Goal: Information Seeking & Learning: Learn about a topic

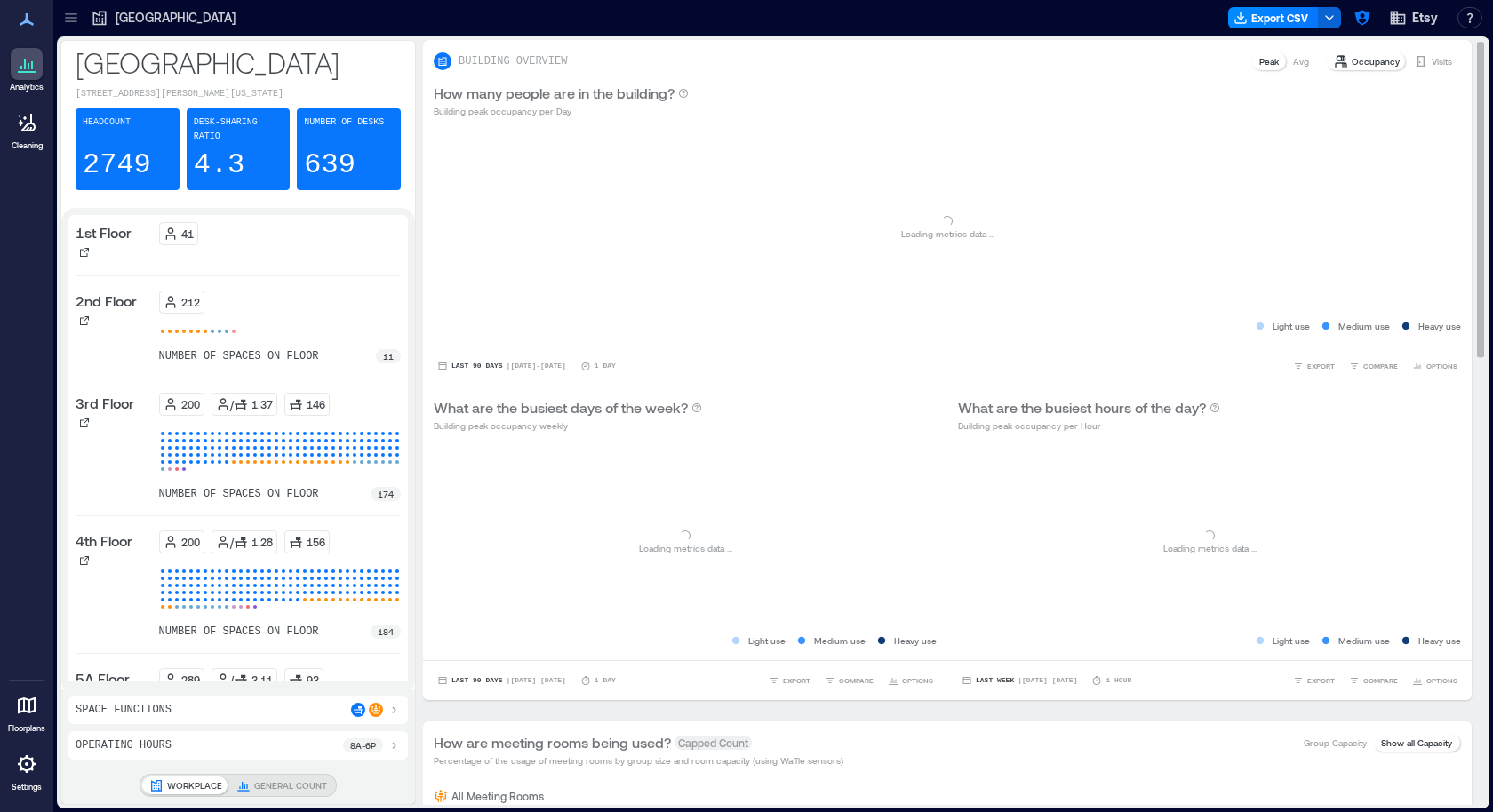
click at [716, 234] on div "Loading... Loading metrics data ..." at bounding box center [947, 228] width 1027 height 178
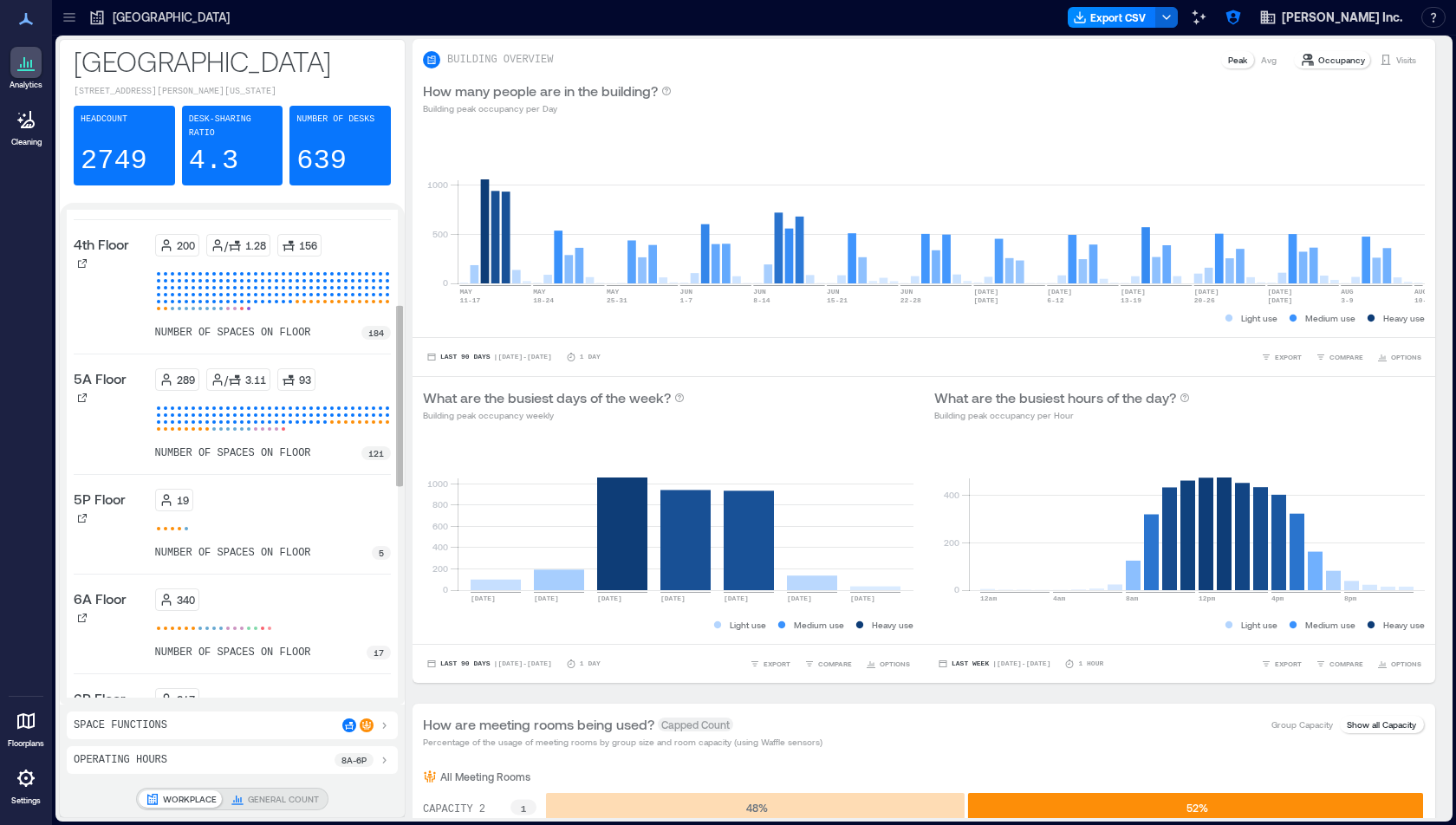
scroll to position [166, 0]
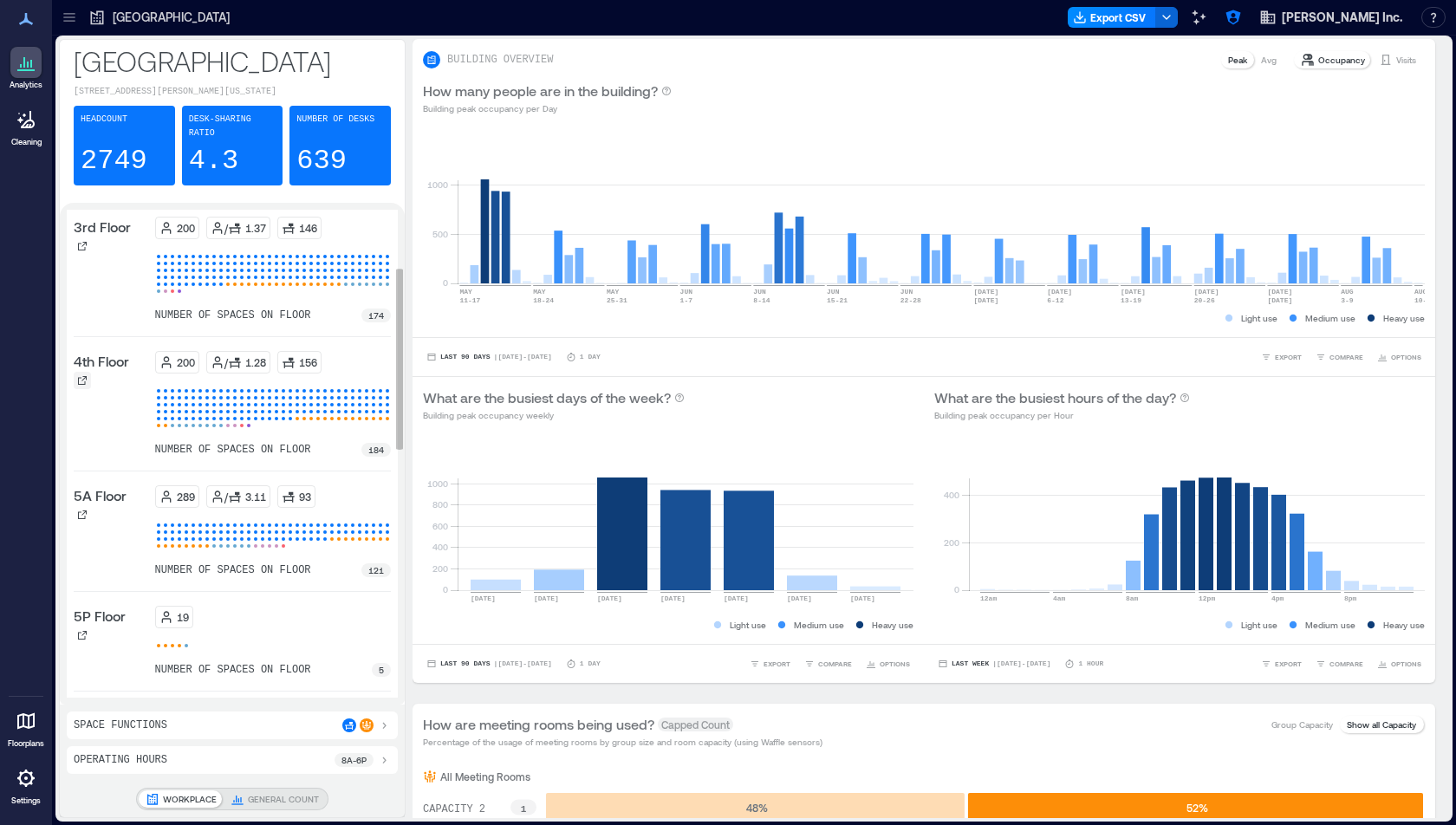
click at [85, 375] on icon at bounding box center [82, 379] width 10 height 10
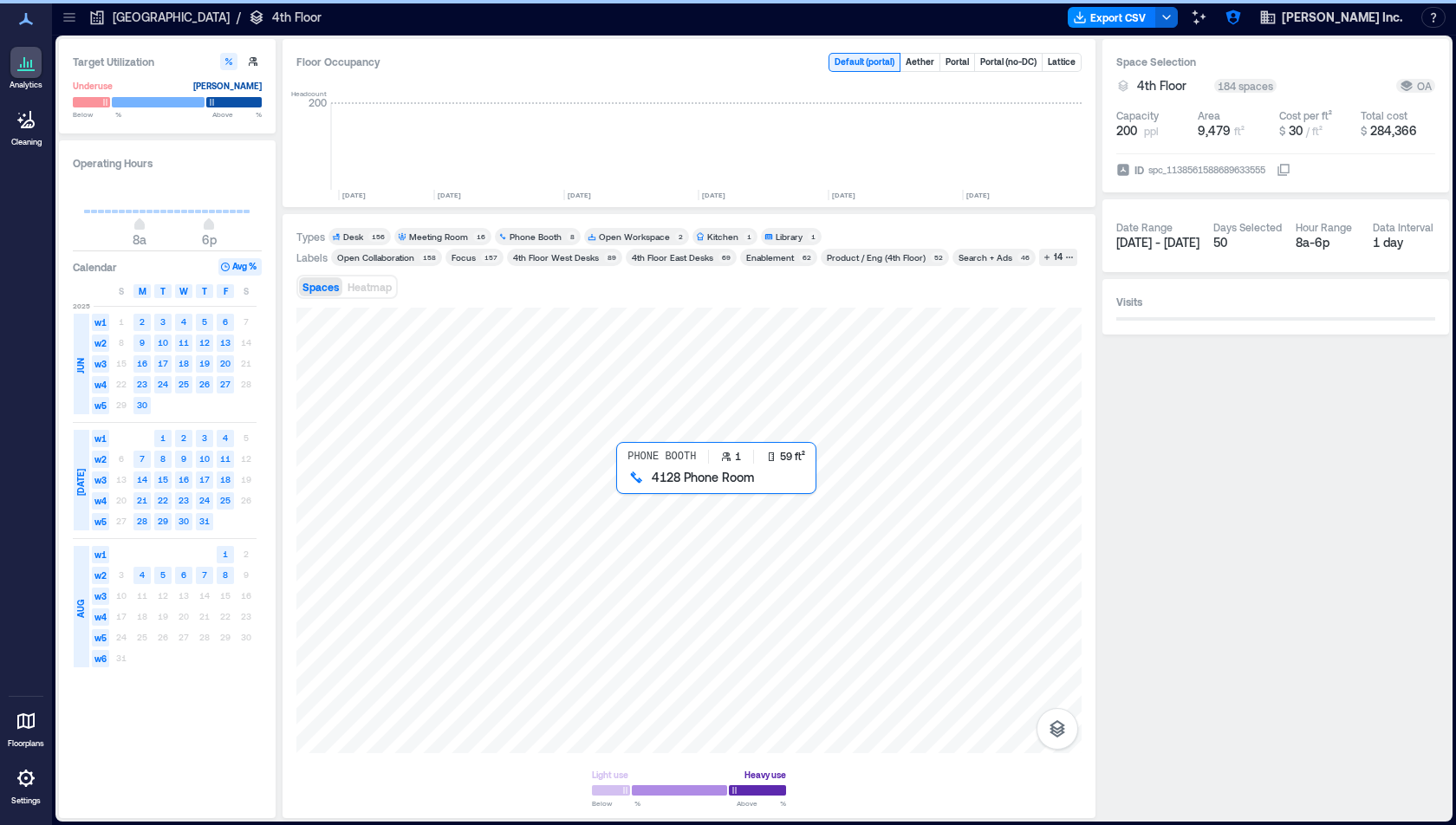
scroll to position [0, 2433]
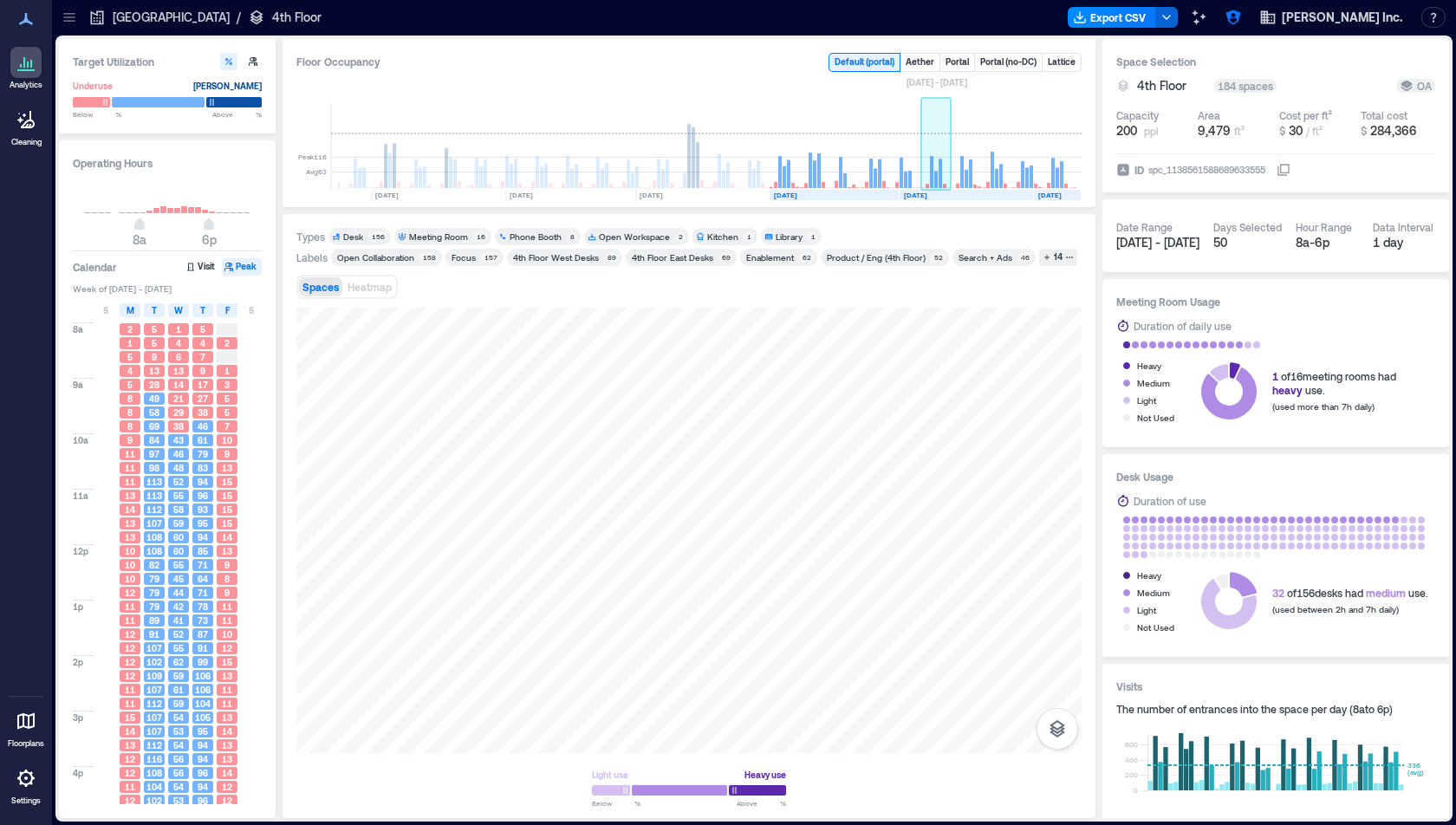
click at [936, 171] on rect at bounding box center [937, 179] width 4 height 17
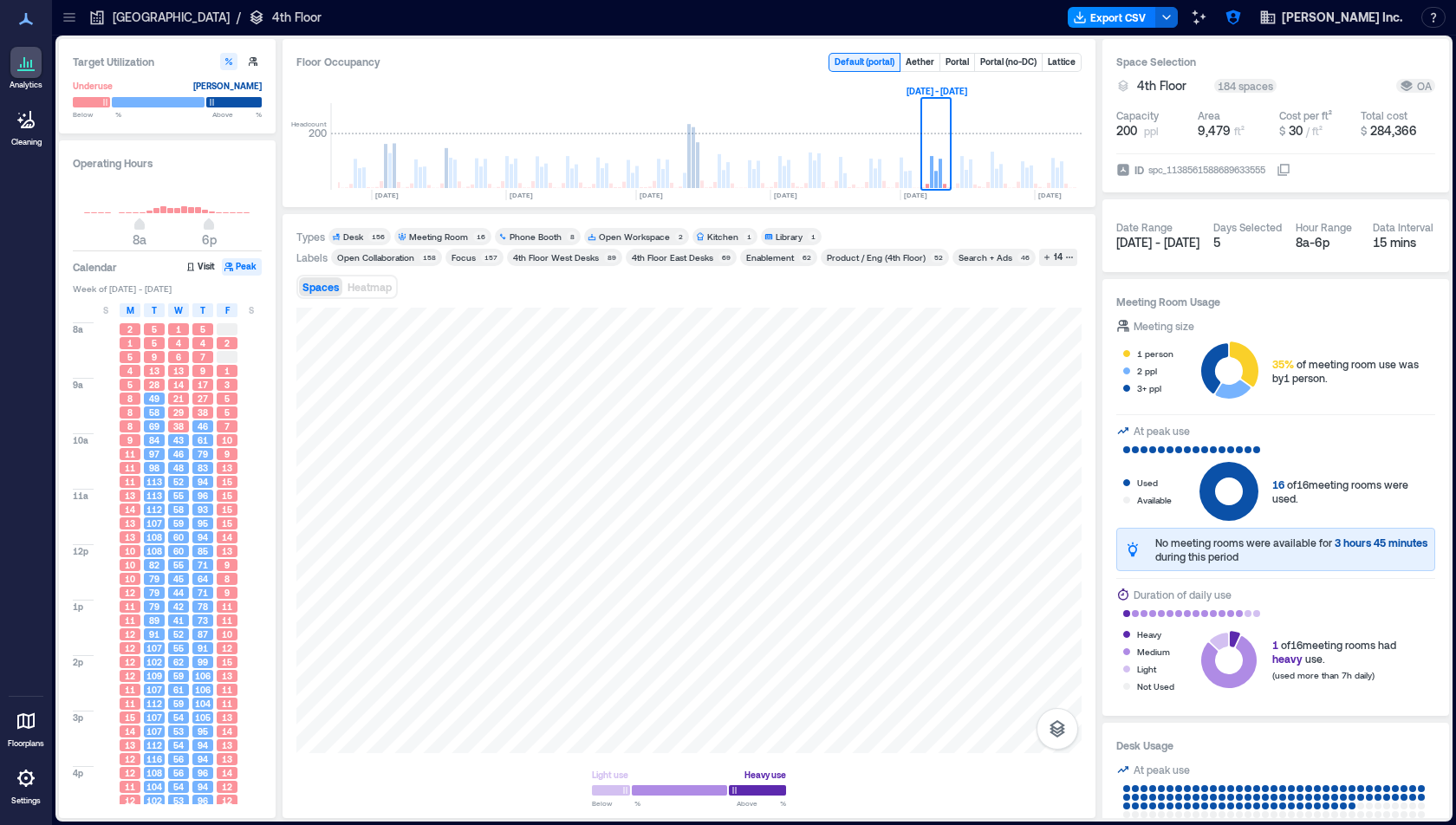
scroll to position [54, 0]
click at [132, 311] on span "M" at bounding box center [130, 310] width 8 height 14
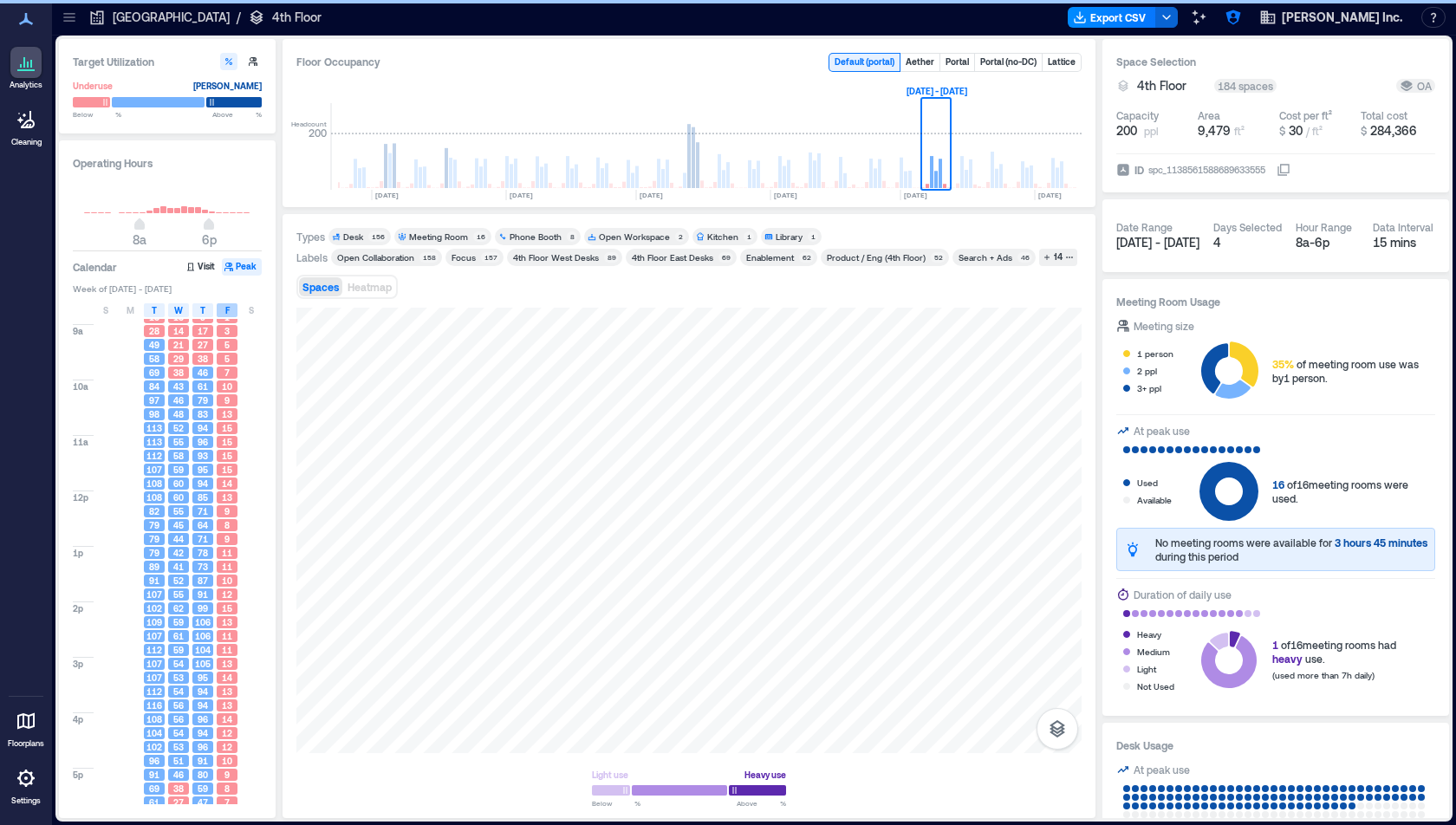
click at [228, 310] on span "F" at bounding box center [228, 310] width 5 height 14
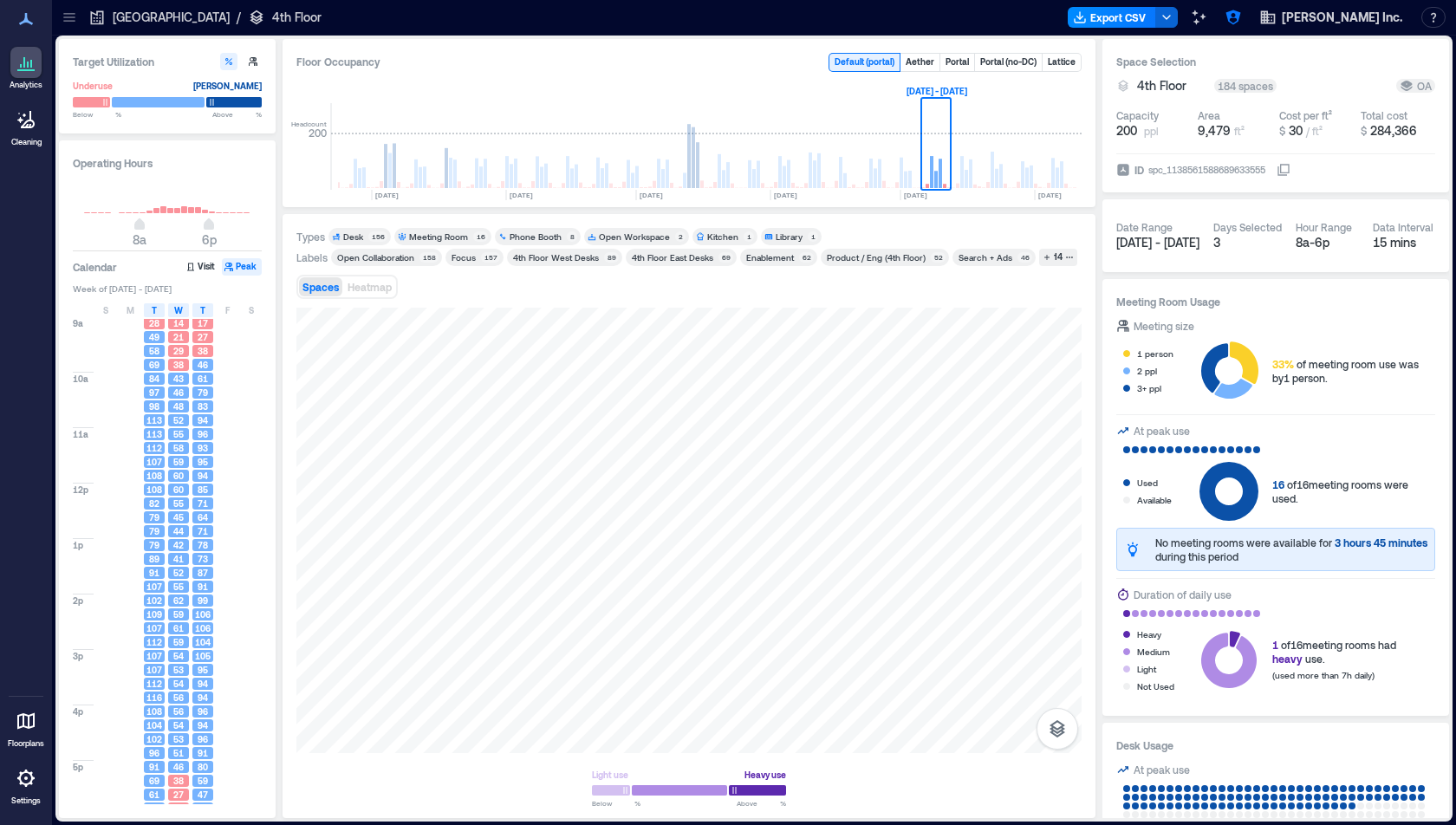
scroll to position [37, 0]
click at [438, 238] on div "Meeting Room" at bounding box center [438, 236] width 59 height 12
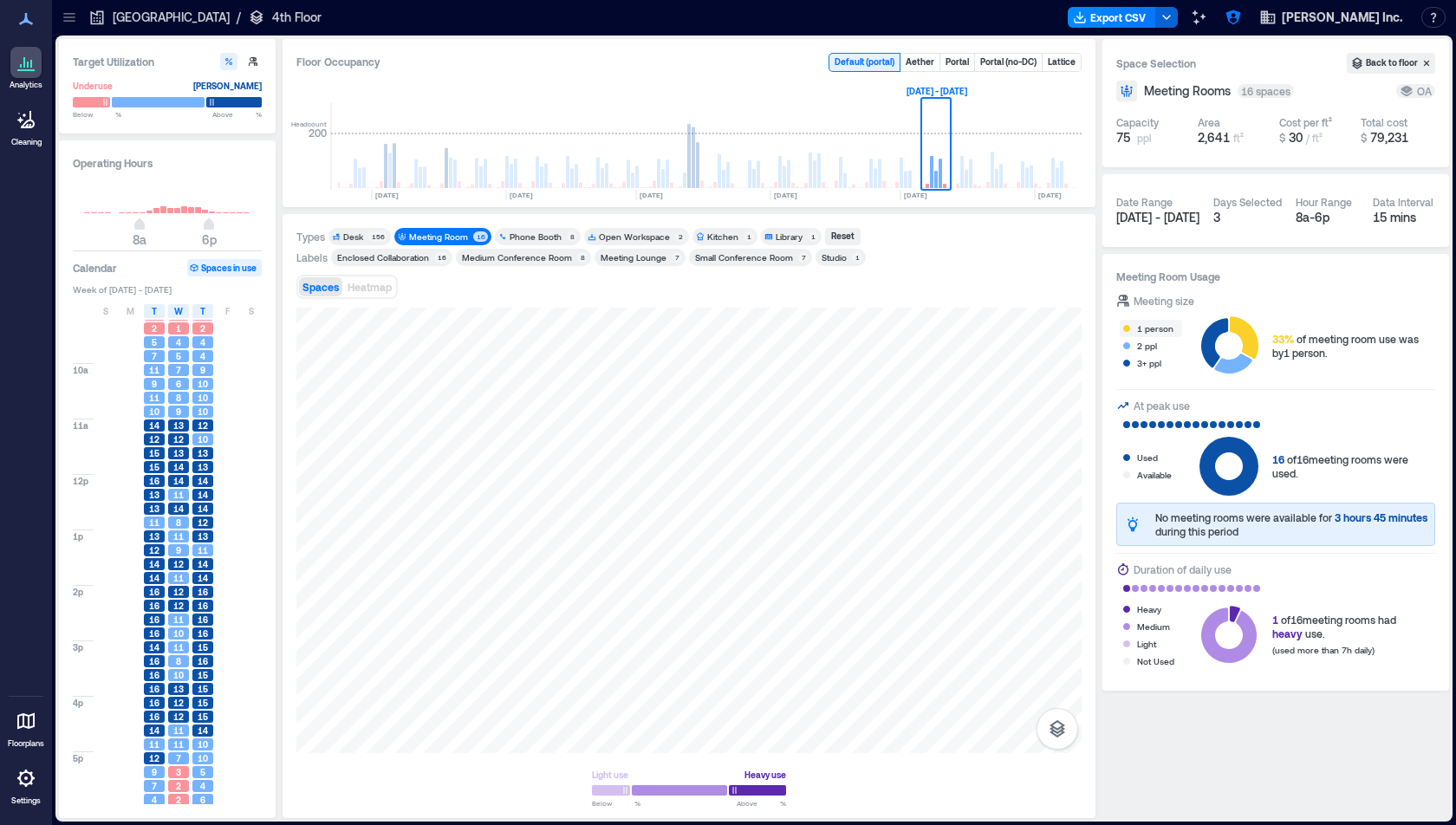
scroll to position [73, 0]
click at [450, 238] on div "Meeting Room" at bounding box center [438, 236] width 59 height 12
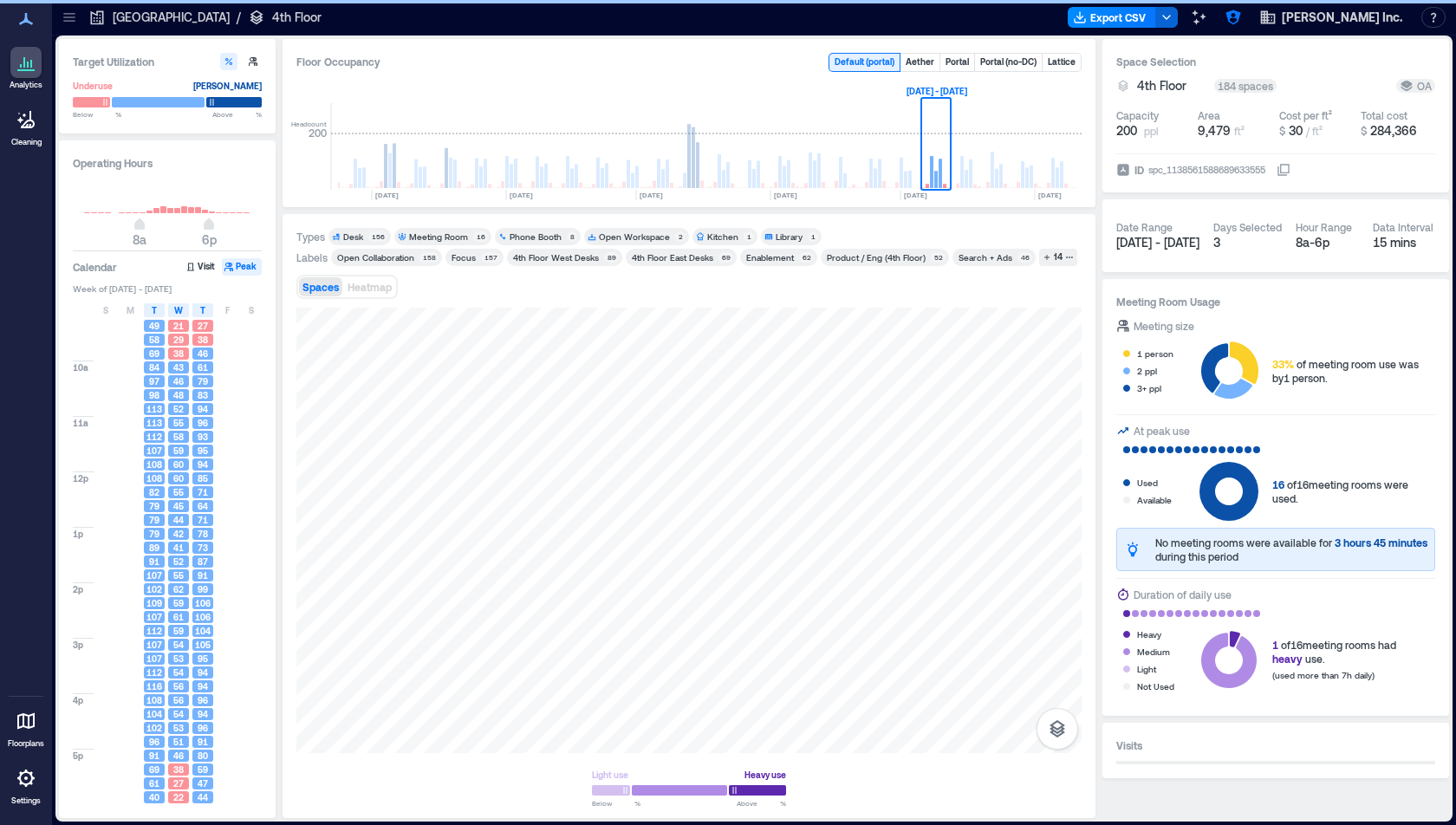
scroll to position [71, 0]
click at [356, 234] on div "Desk" at bounding box center [353, 236] width 20 height 12
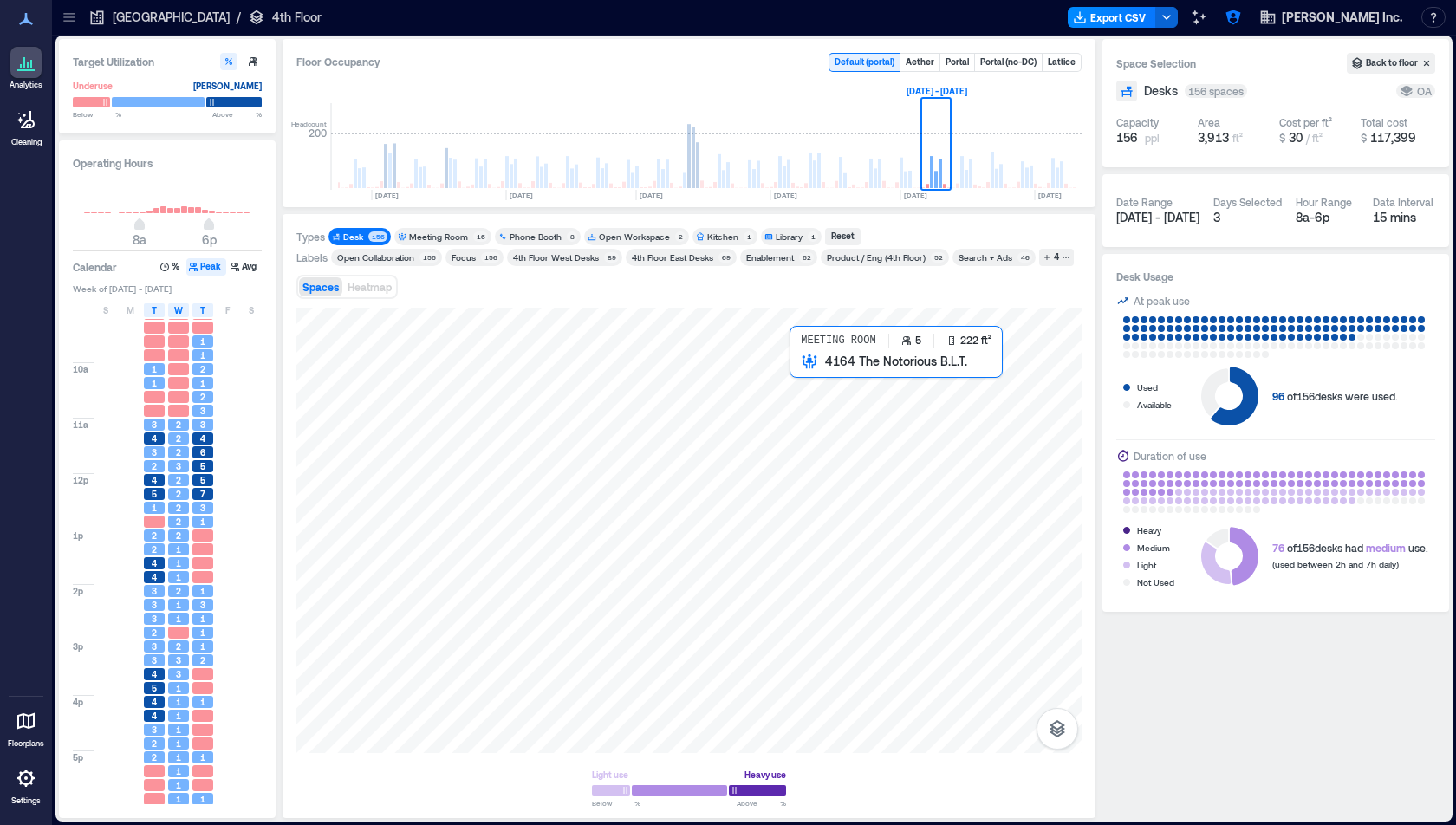
scroll to position [73, 0]
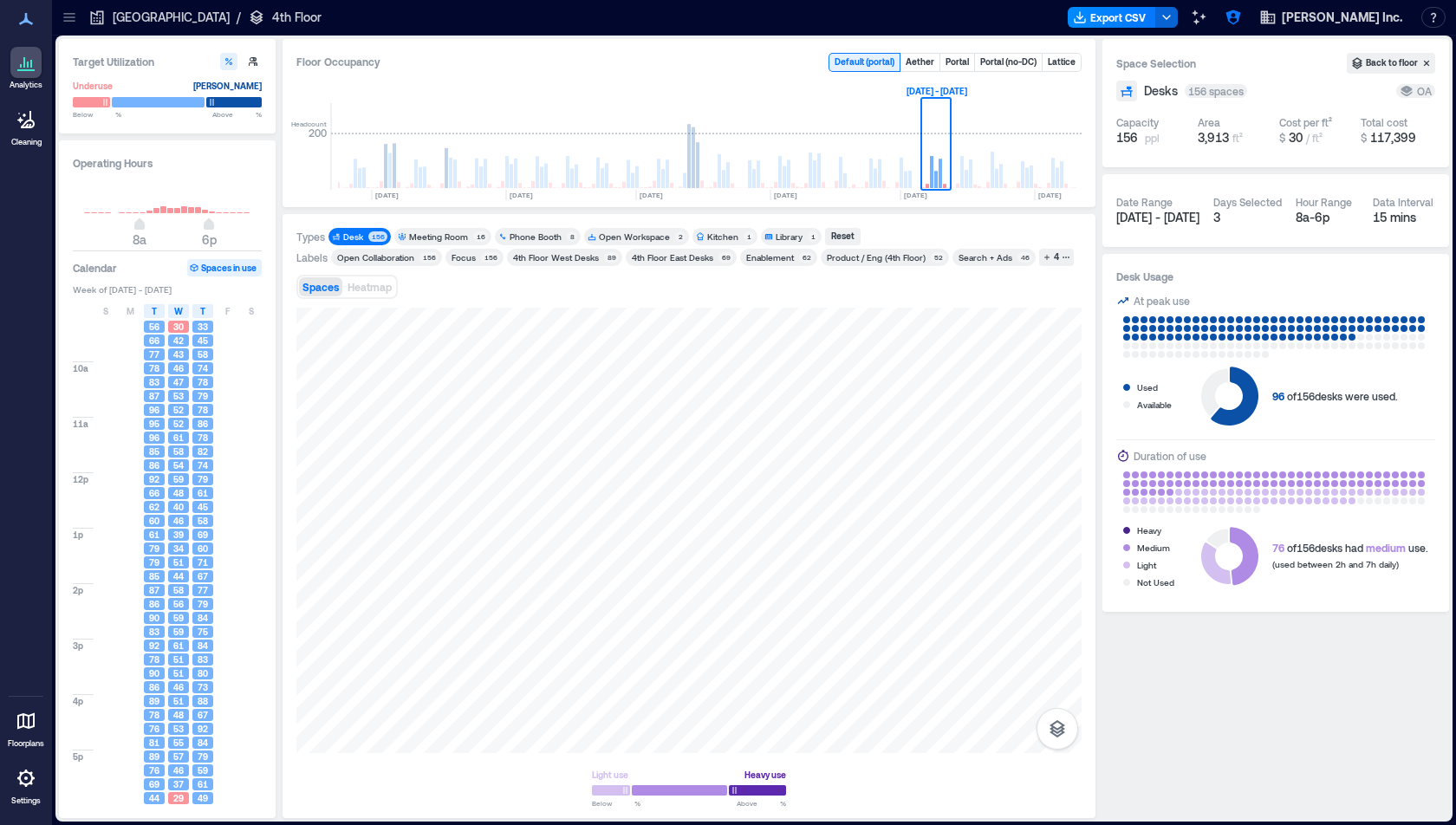
click at [785, 263] on div "Enablement 62" at bounding box center [779, 257] width 77 height 17
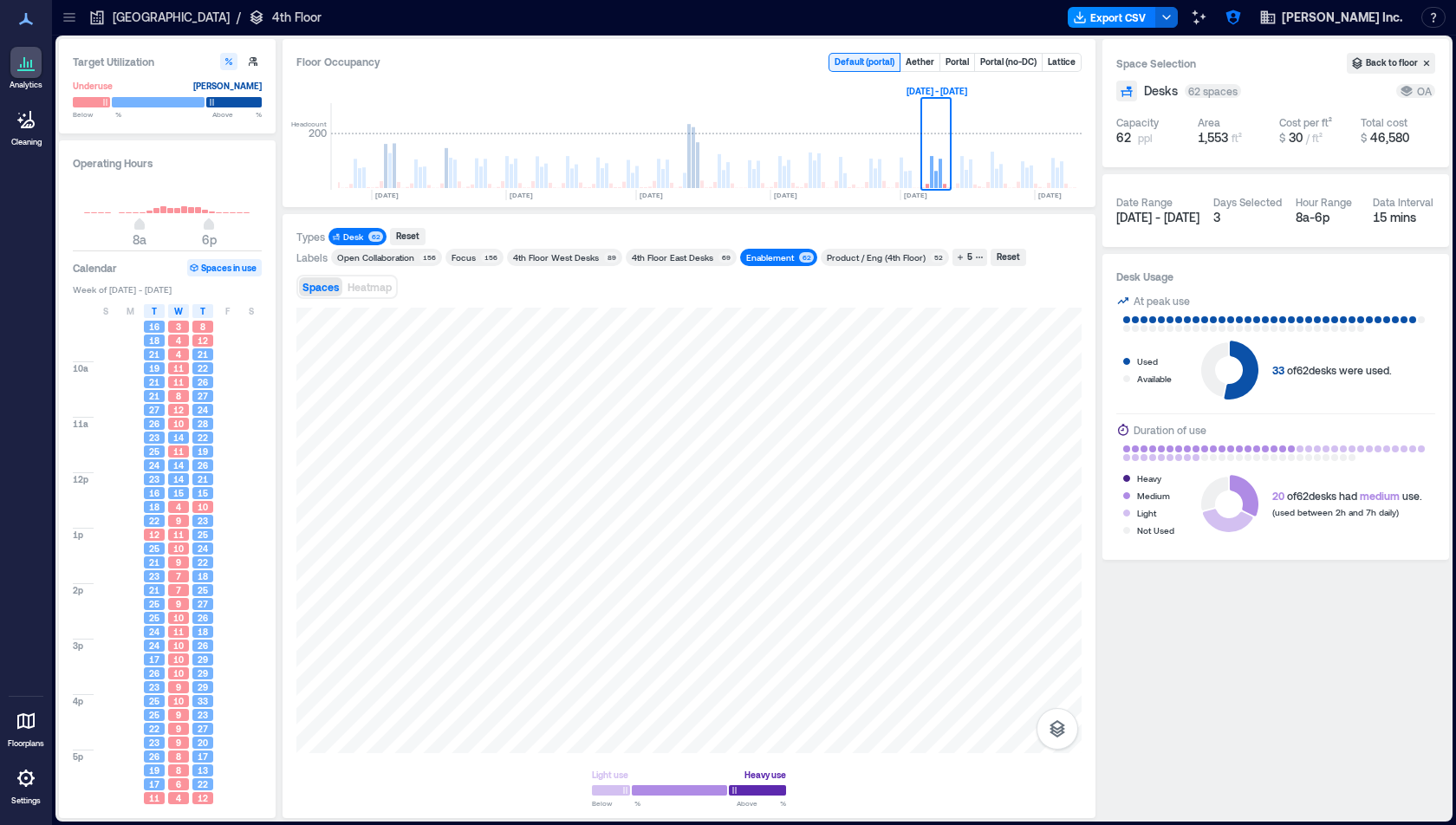
scroll to position [73, 0]
click at [766, 254] on div "Enablement" at bounding box center [770, 257] width 47 height 12
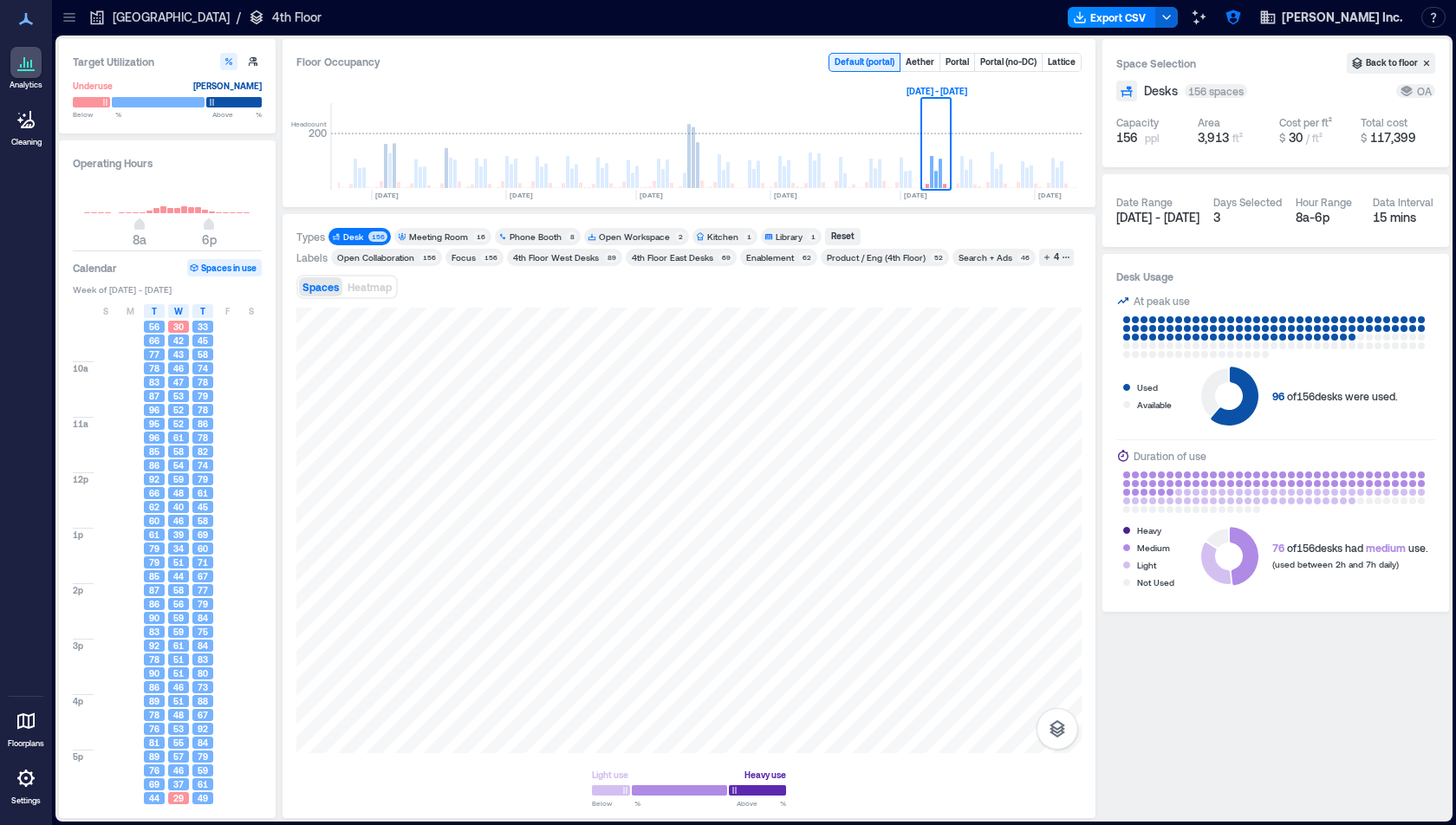
click at [132, 20] on p "[GEOGRAPHIC_DATA]" at bounding box center [171, 17] width 117 height 17
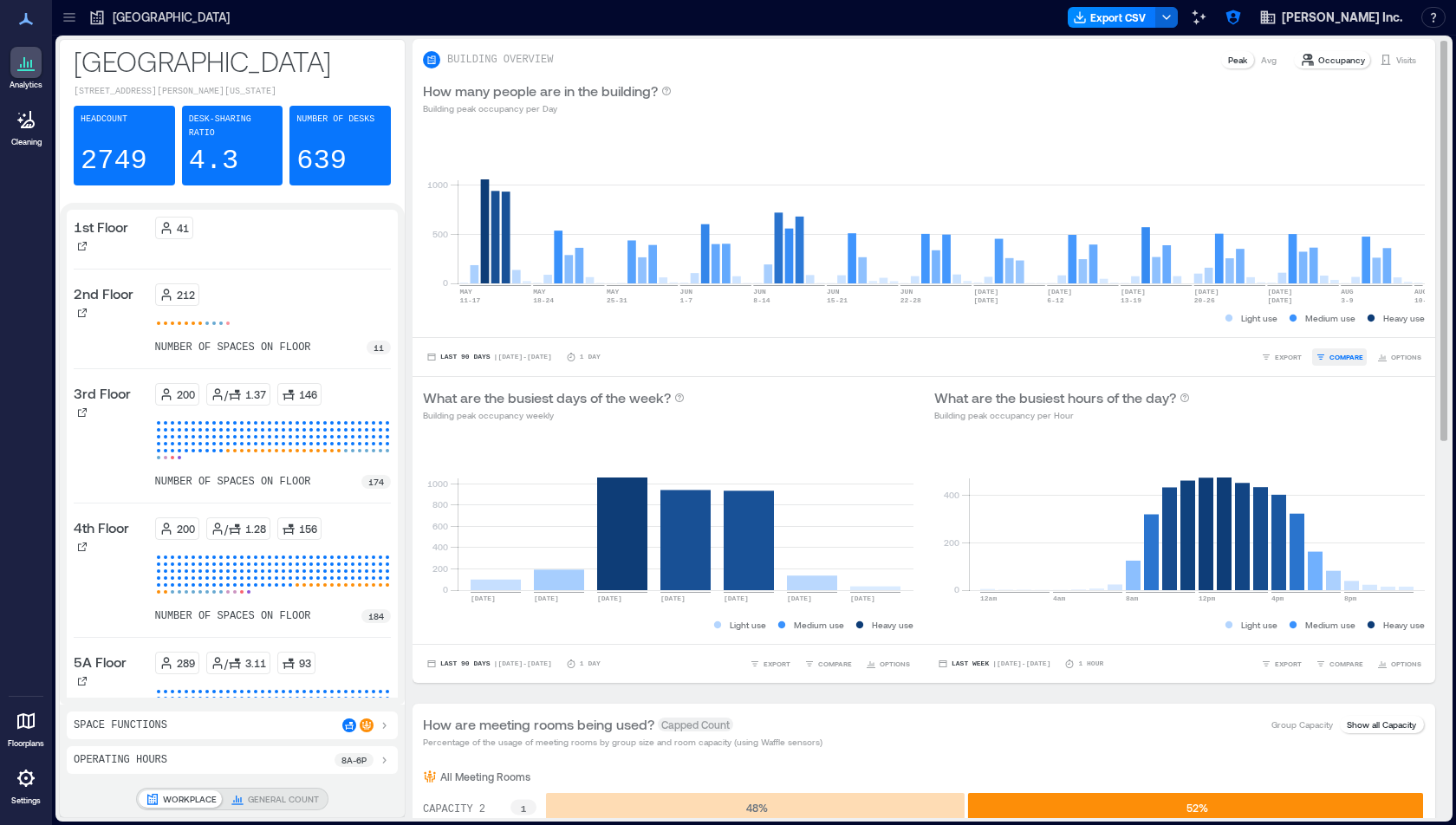
click at [1325, 360] on icon "button" at bounding box center [1321, 357] width 10 height 10
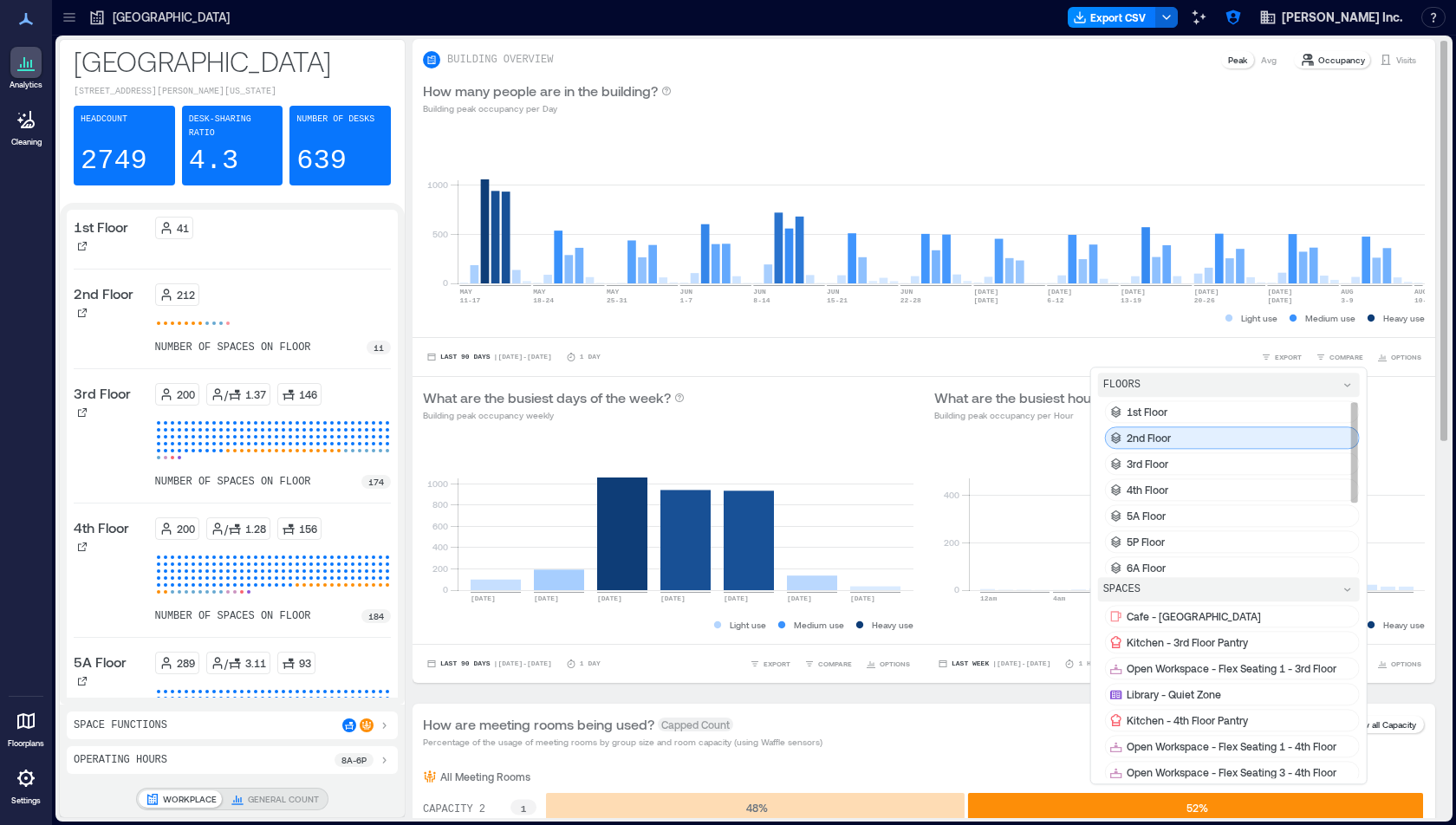
click at [1231, 441] on div "2nd Floor" at bounding box center [1232, 438] width 255 height 23
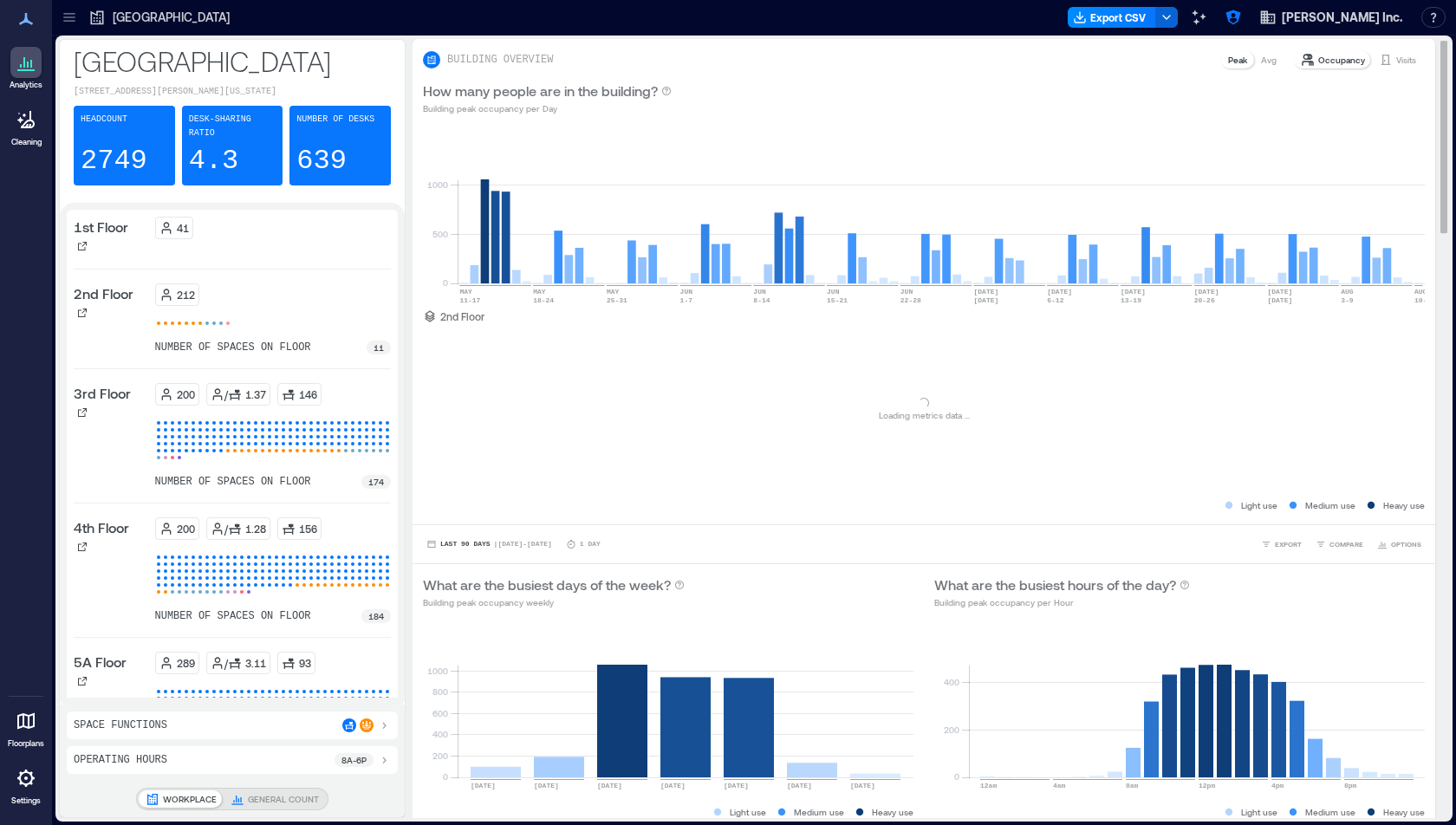
click at [865, 333] on div "Loading... Loading metrics data ..." at bounding box center [923, 410] width 1002 height 174
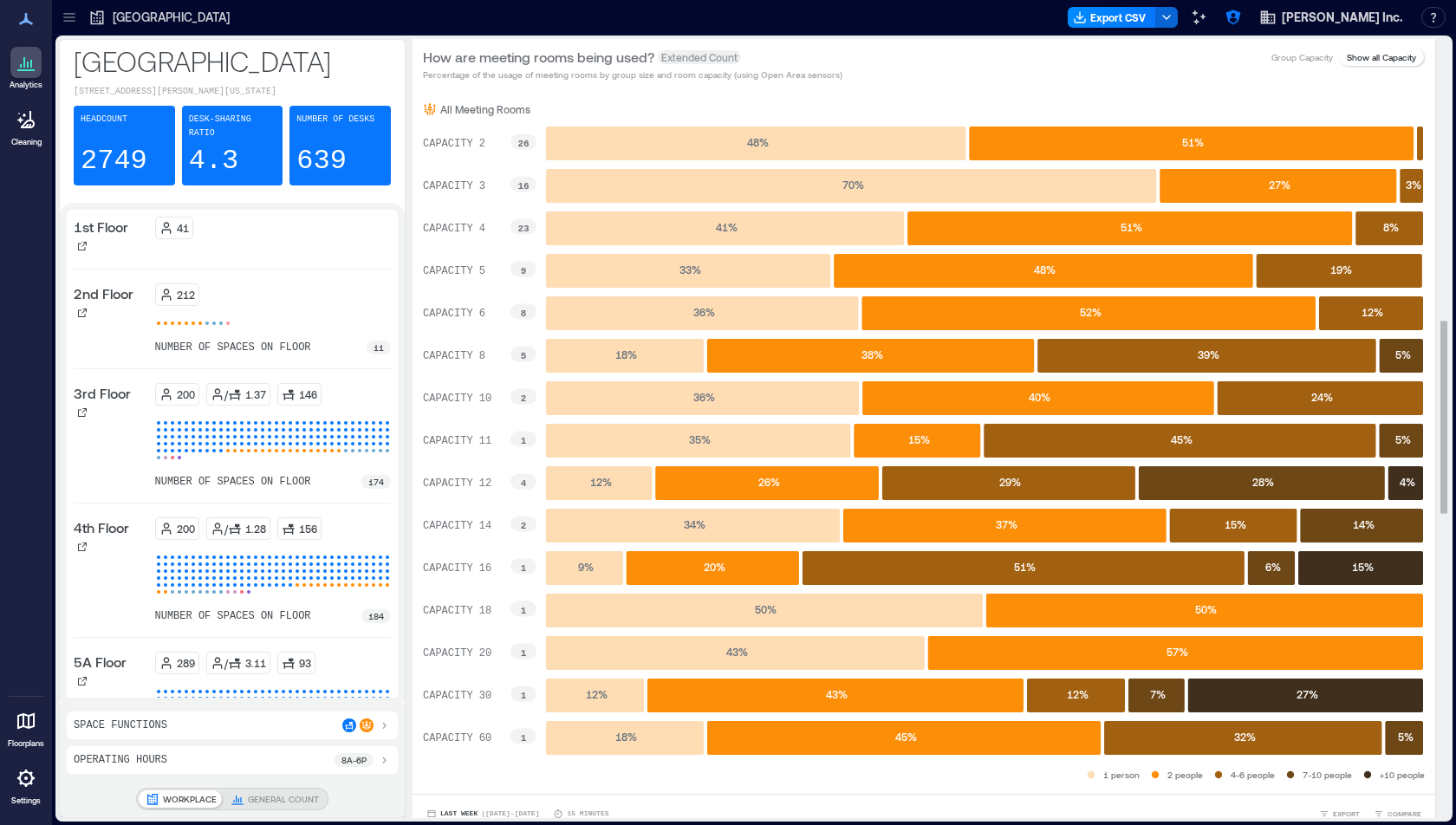
scroll to position [1133, 0]
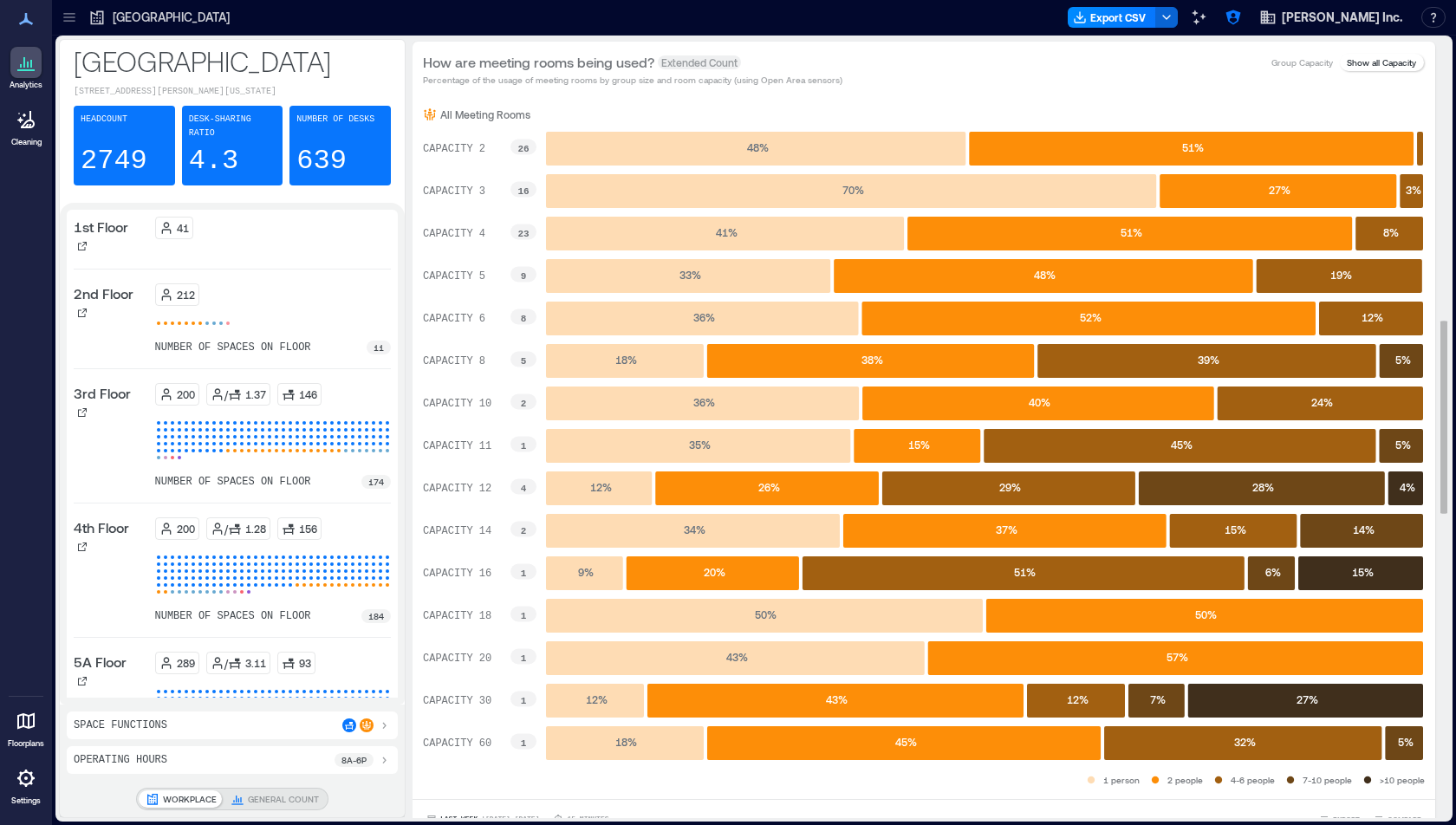
click at [1309, 56] on p "Group Capacity" at bounding box center [1302, 62] width 61 height 14
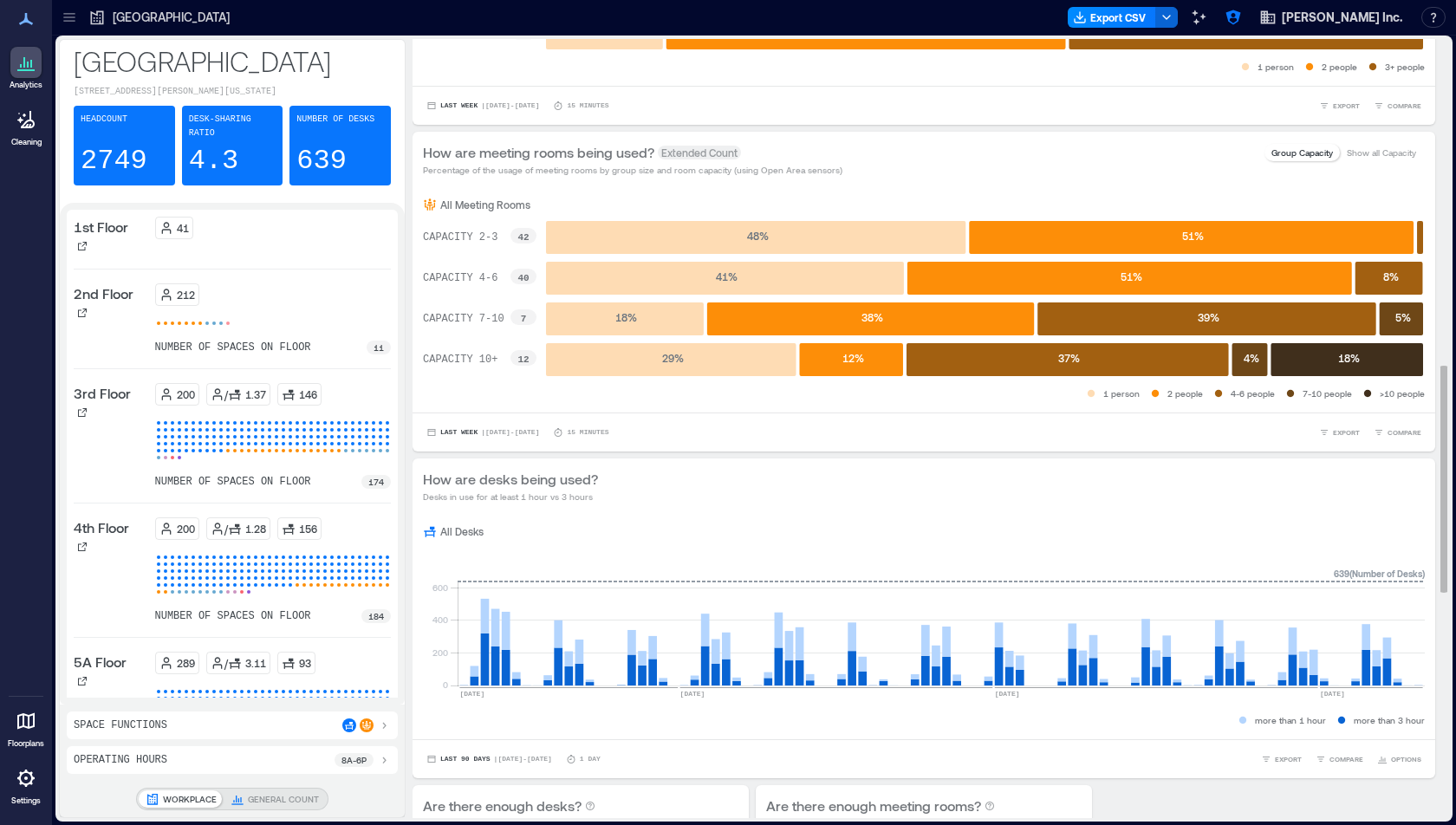
scroll to position [970, 0]
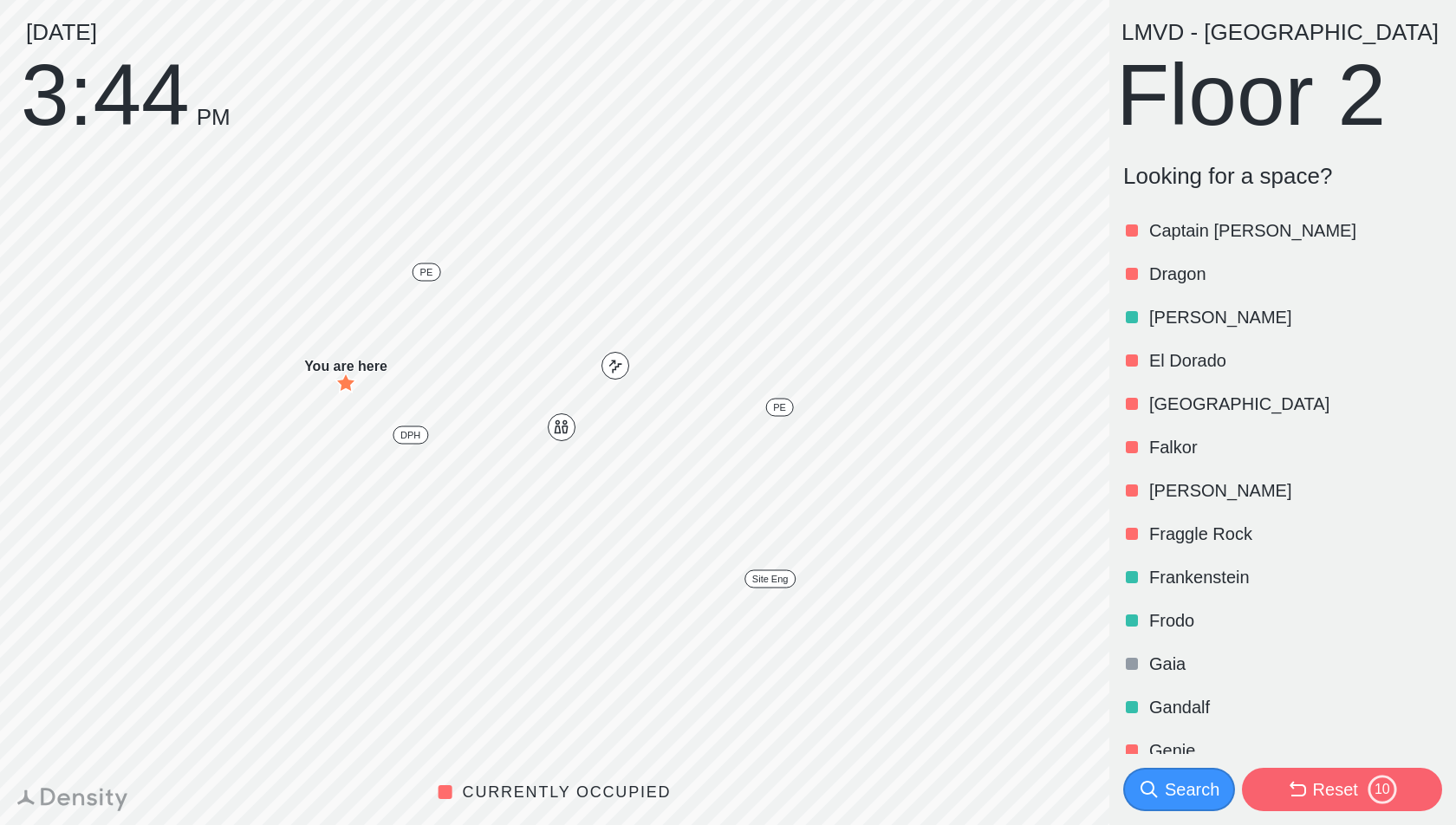
scroll to position [339, 0]
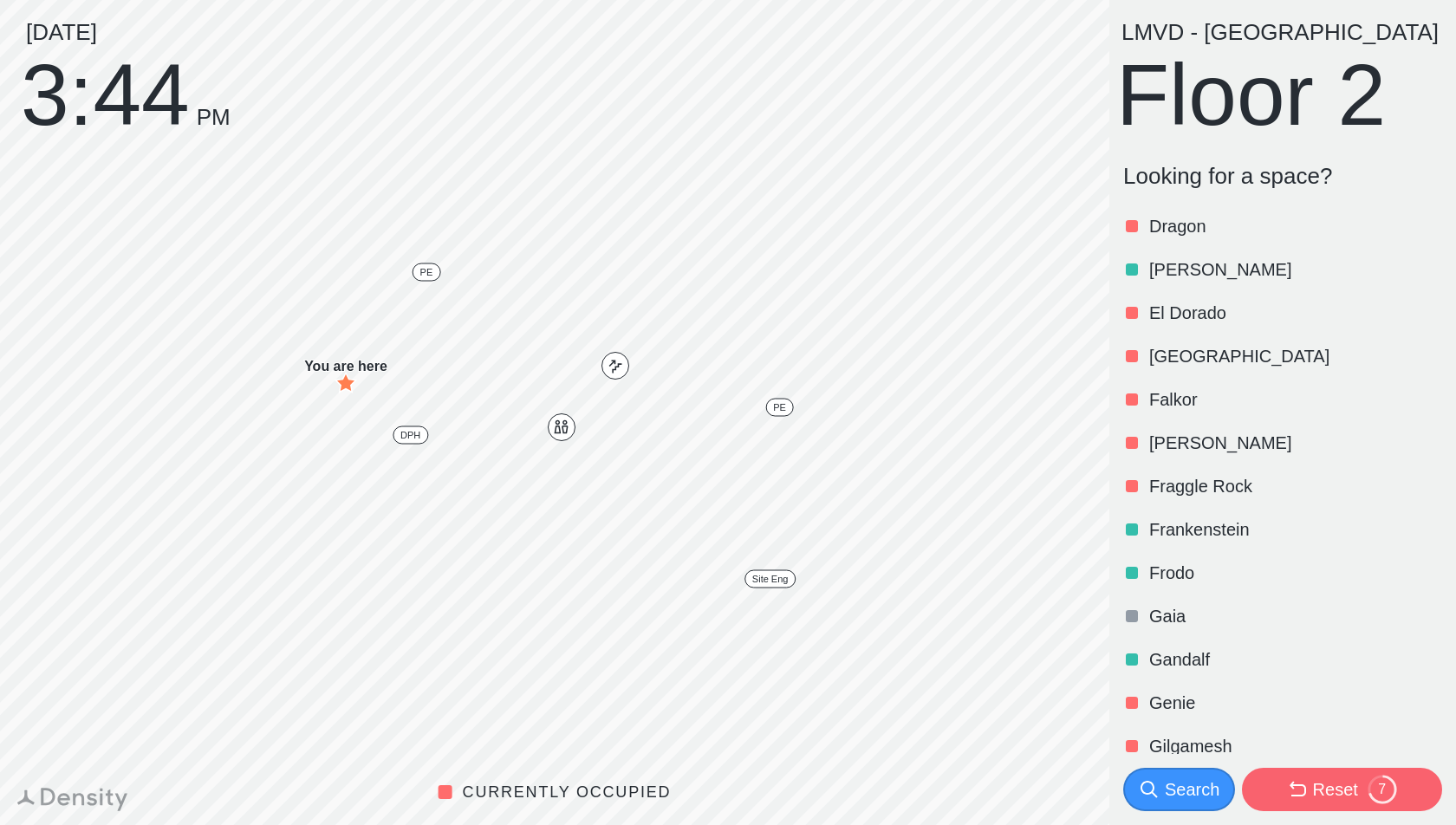
click at [1188, 790] on div "Search" at bounding box center [1193, 789] width 55 height 25
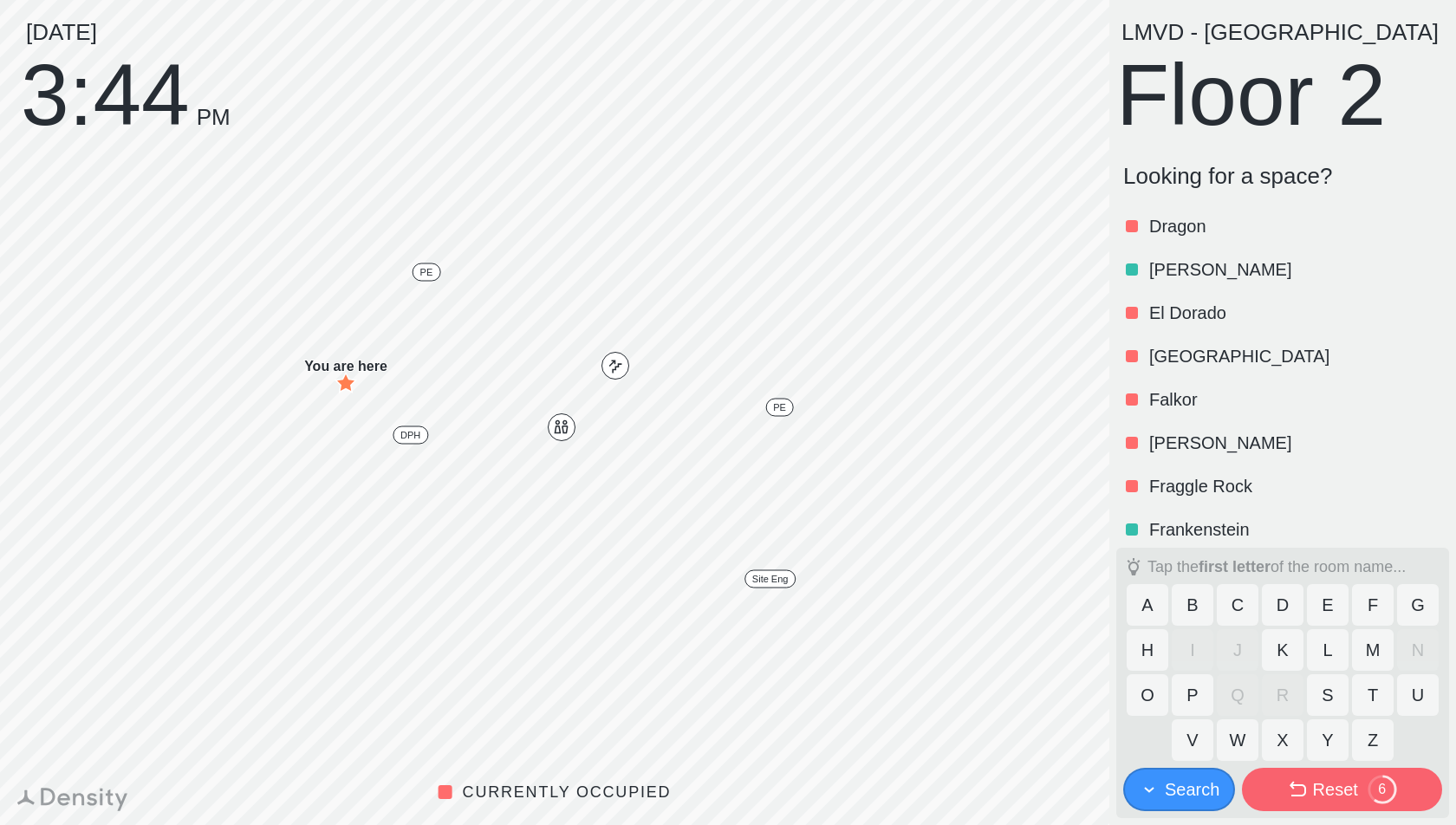
click at [1278, 649] on button "K" at bounding box center [1283, 649] width 42 height 42
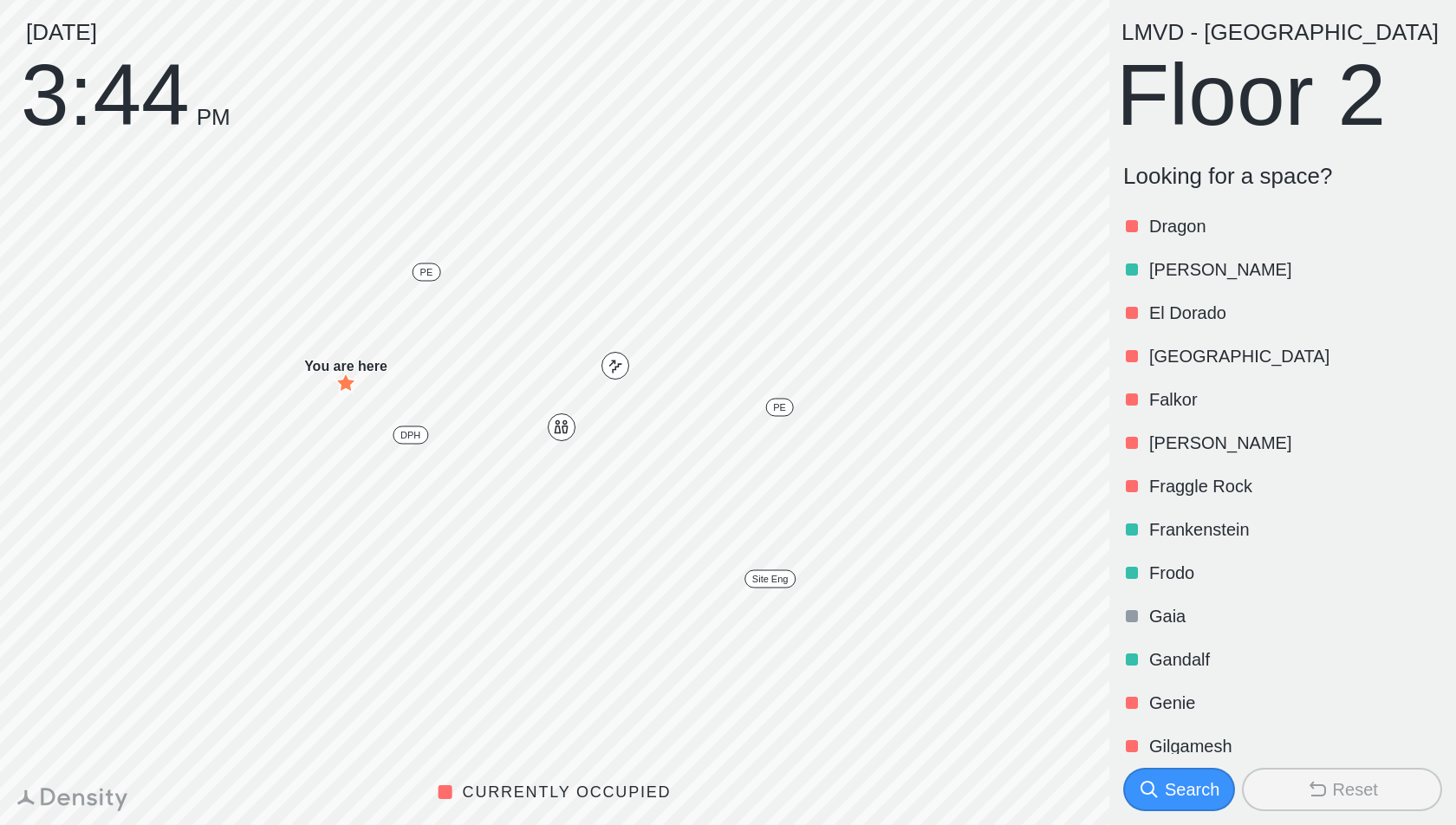
scroll to position [0, 0]
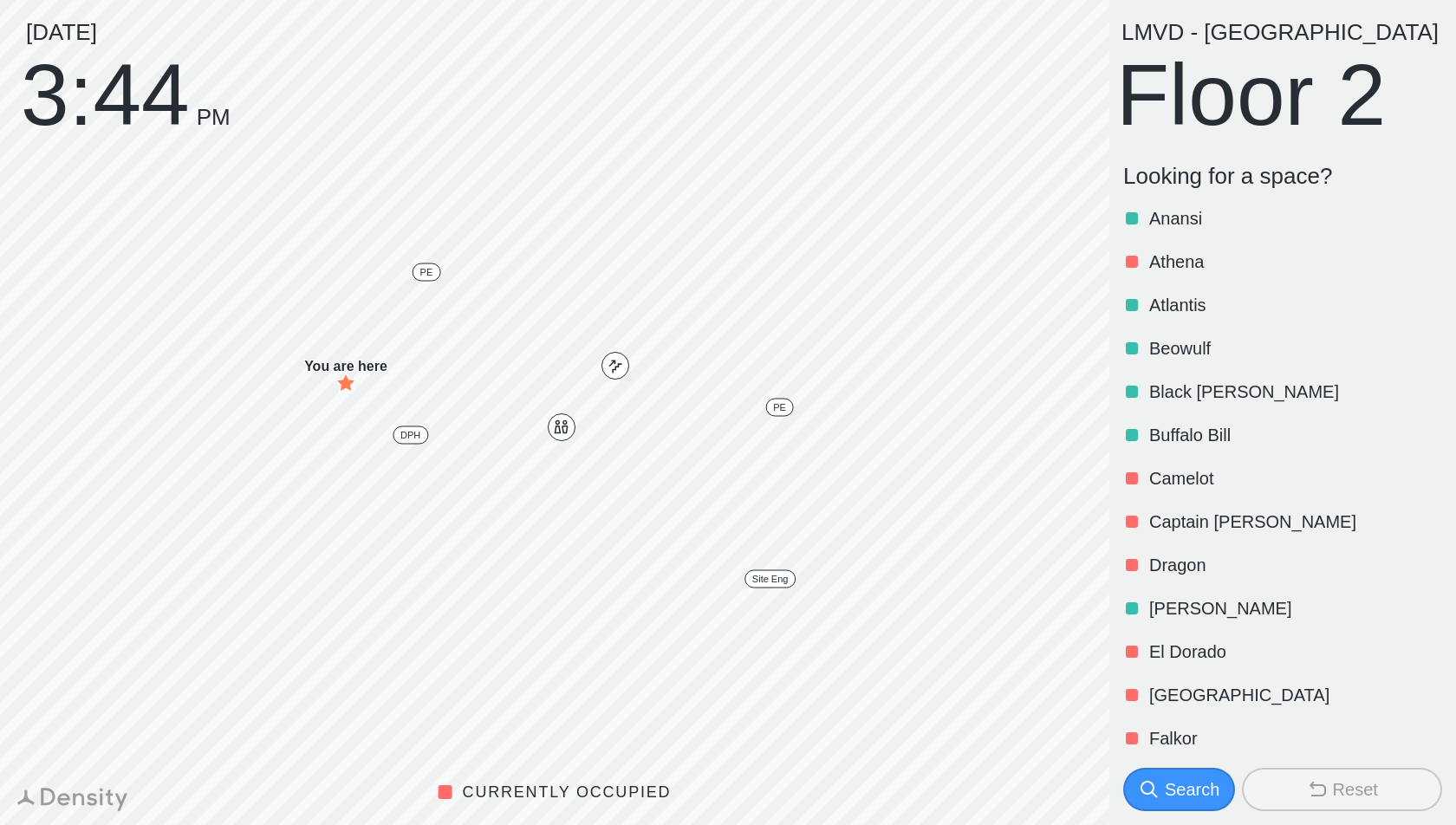
click at [1171, 780] on div "Search" at bounding box center [1193, 789] width 55 height 25
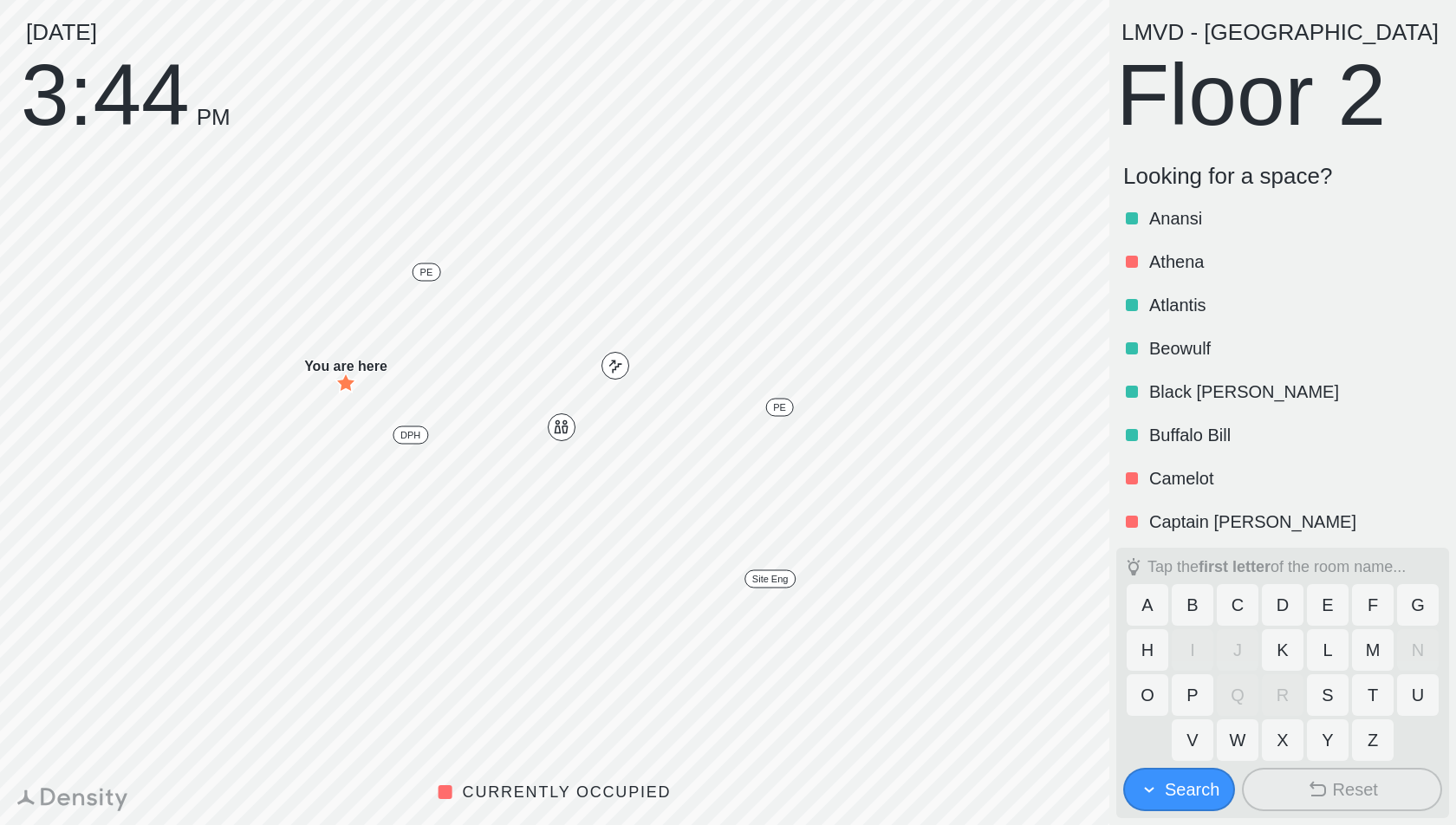
click at [1377, 641] on button "M" at bounding box center [1373, 649] width 42 height 42
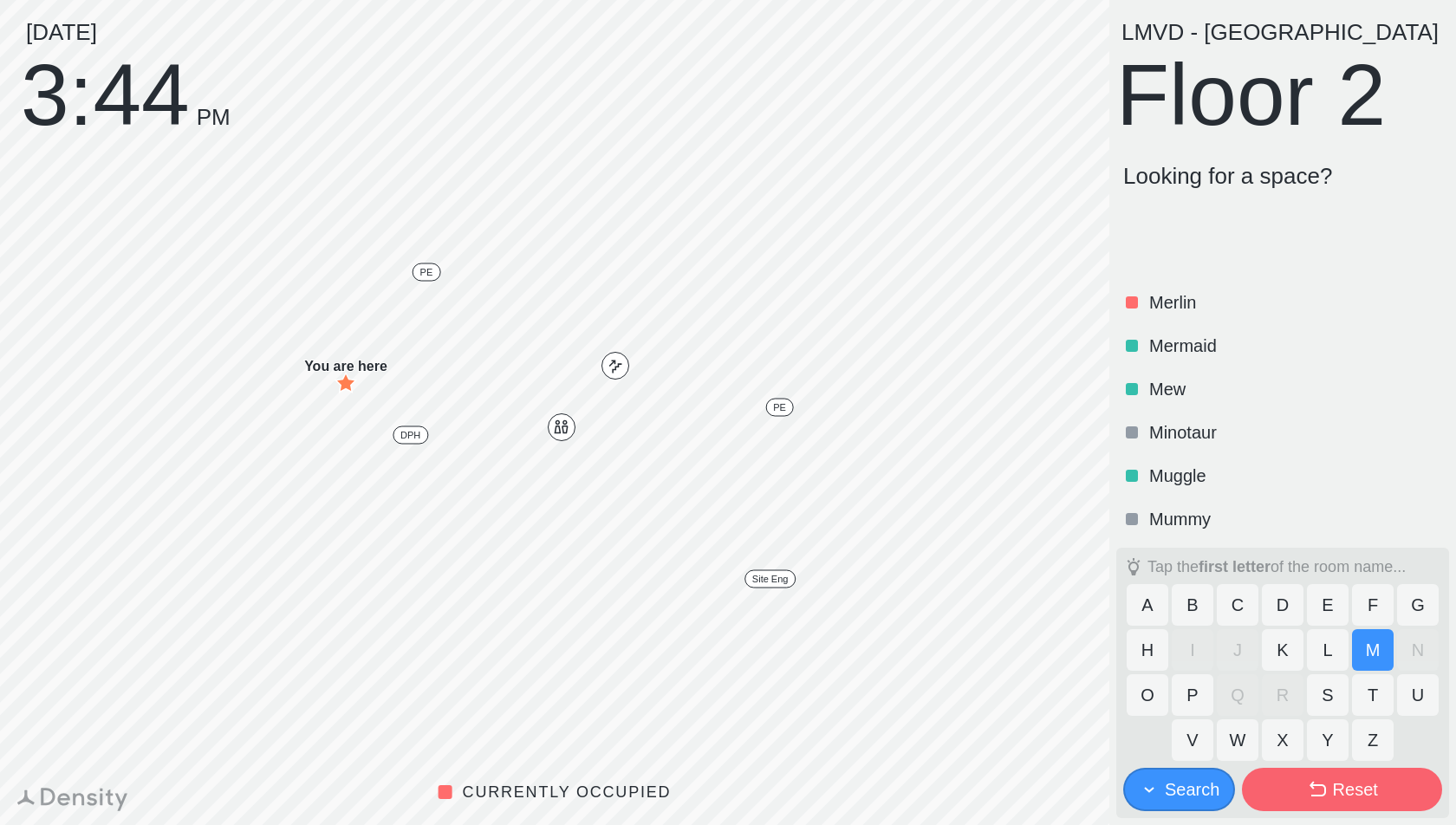
click at [1189, 383] on p "Mew" at bounding box center [1294, 389] width 290 height 25
